Goal: Browse casually: Explore the website without a specific task or goal

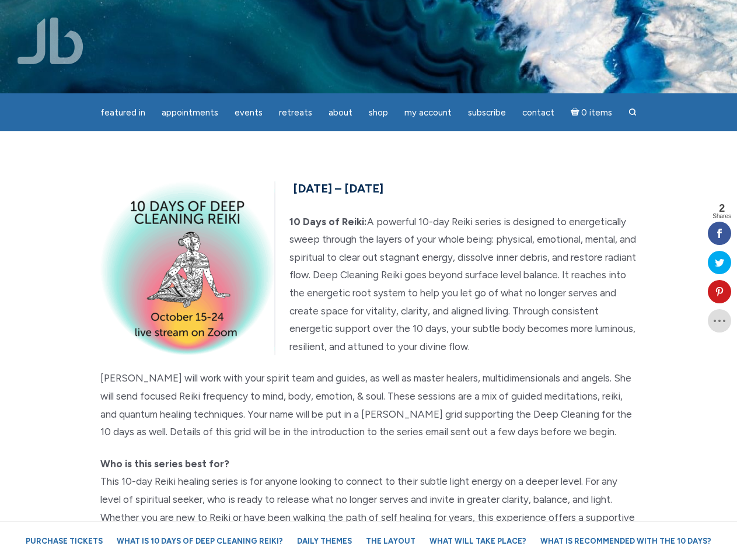
click at [368, 280] on p "10 Days of Reiki: A powerful 10-day Reiki series is designed to energetically s…" at bounding box center [368, 284] width 537 height 143
click at [190, 113] on span "Appointments" at bounding box center [190, 112] width 57 height 11
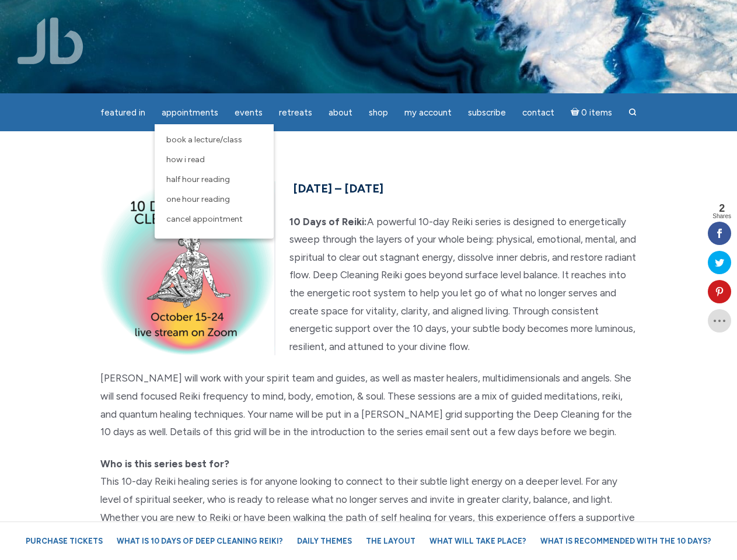
click at [249, 113] on span "Events" at bounding box center [249, 112] width 28 height 11
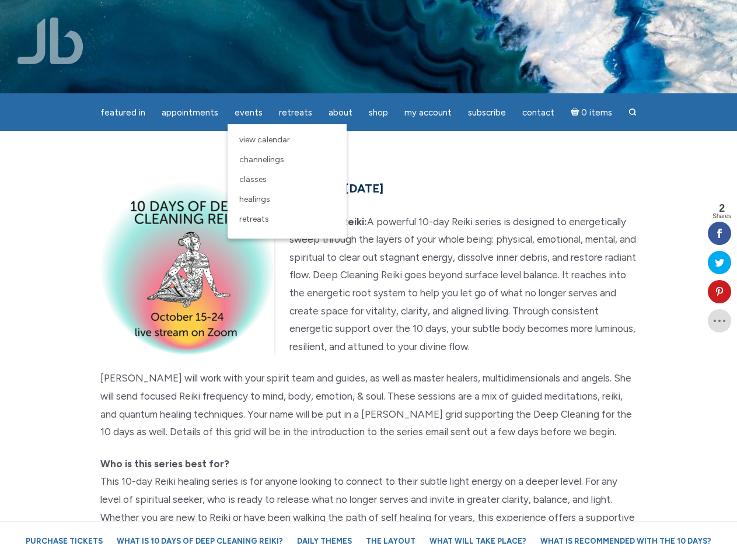
click at [340, 113] on span "About" at bounding box center [341, 112] width 24 height 11
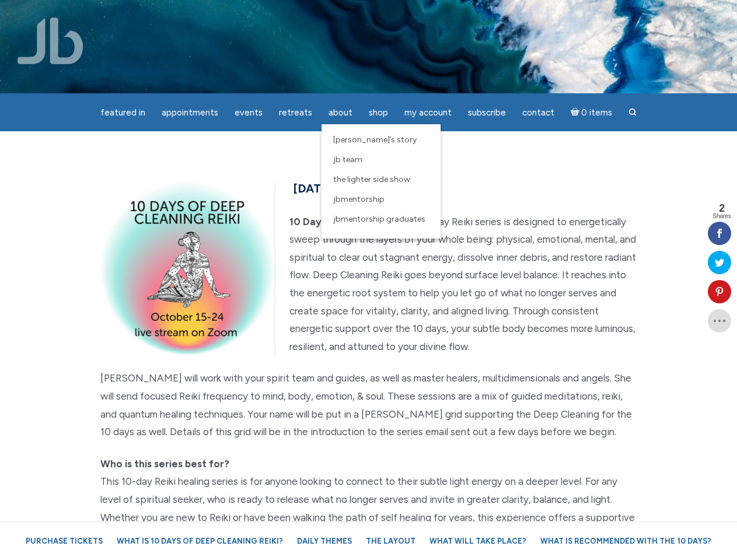
click at [428, 113] on span "My Account" at bounding box center [427, 112] width 47 height 11
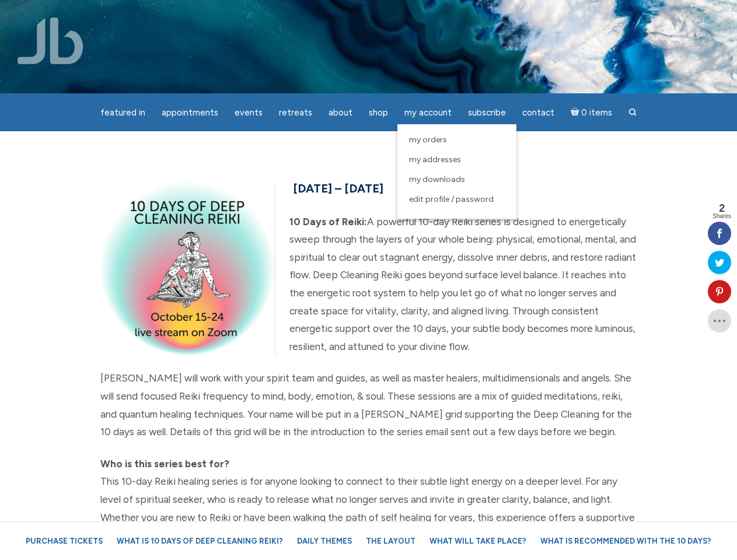
click at [720, 292] on icon at bounding box center [719, 291] width 23 height 9
